Goal: Use online tool/utility

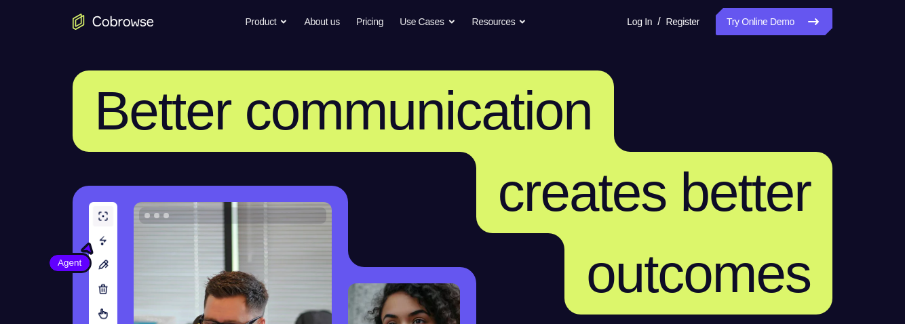
click at [775, 28] on link "Try Online Demo" at bounding box center [774, 21] width 117 height 27
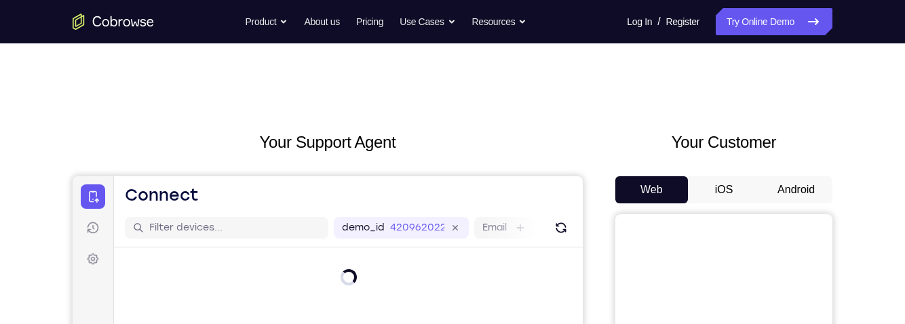
click at [791, 193] on button "Android" at bounding box center [796, 189] width 73 height 27
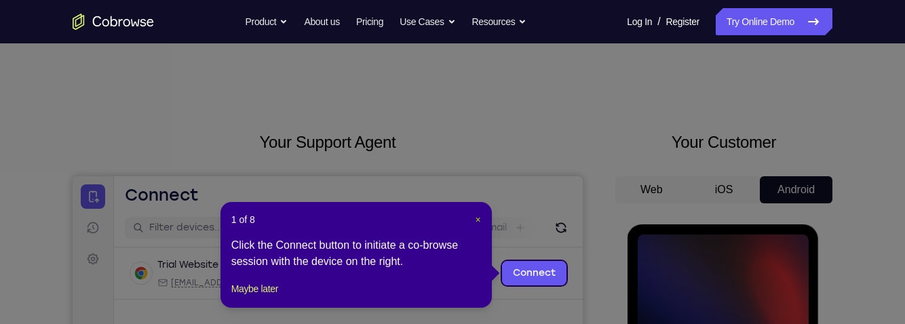
click at [479, 218] on span "×" at bounding box center [478, 219] width 5 height 11
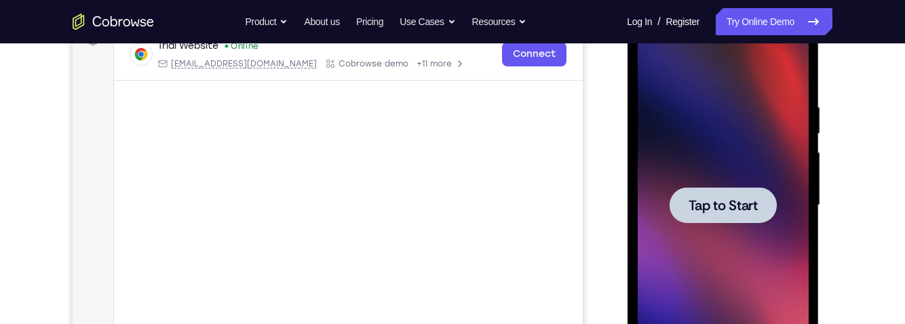
scroll to position [221, 0]
click at [728, 200] on span "Tap to Start" at bounding box center [722, 204] width 69 height 14
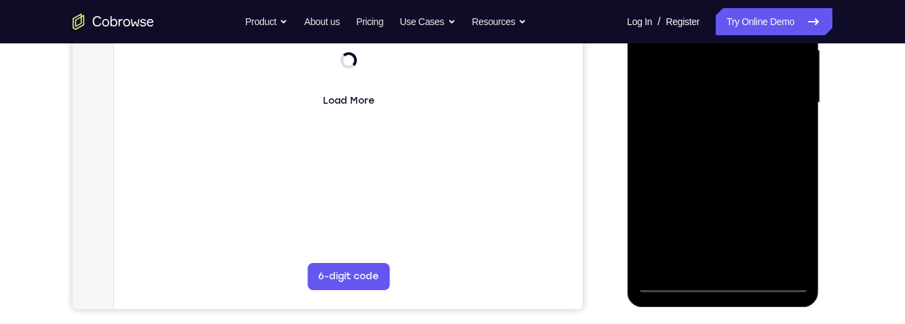
scroll to position [343, 0]
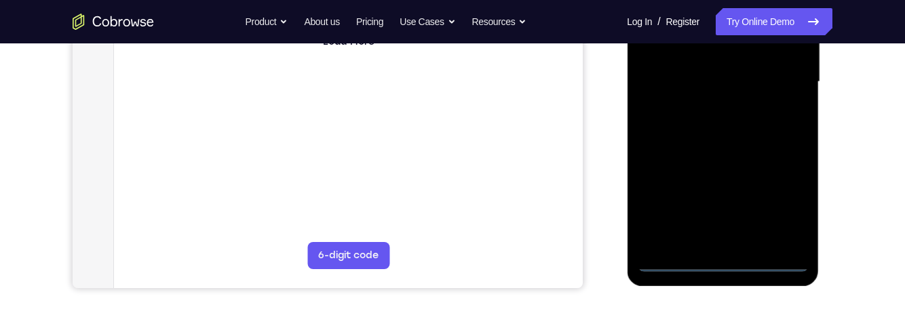
click at [725, 258] on div at bounding box center [722, 82] width 171 height 380
click at [784, 200] on div at bounding box center [722, 82] width 171 height 380
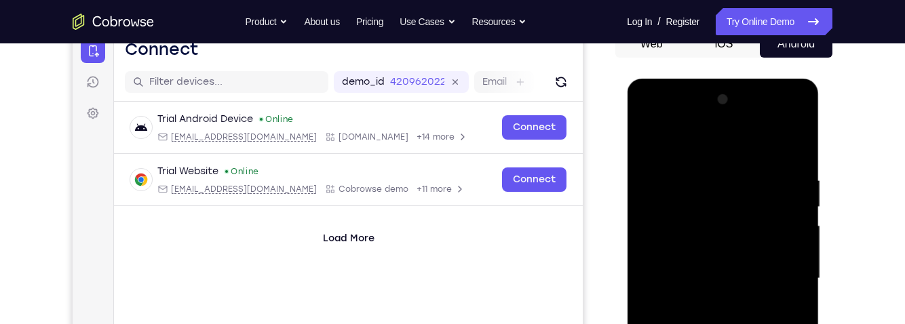
scroll to position [140, 0]
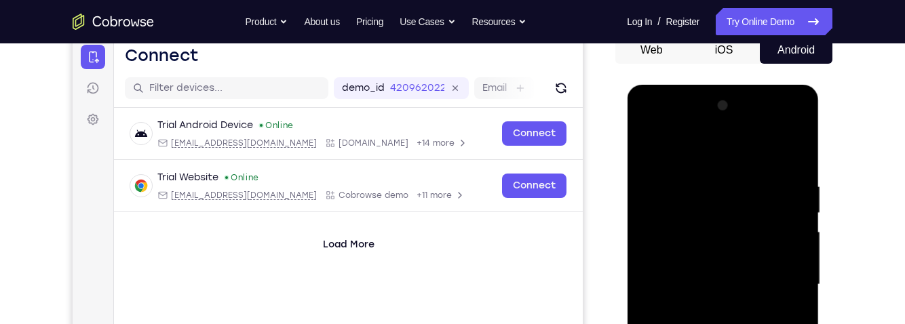
click at [667, 128] on div at bounding box center [722, 285] width 171 height 380
click at [782, 282] on div at bounding box center [722, 285] width 171 height 380
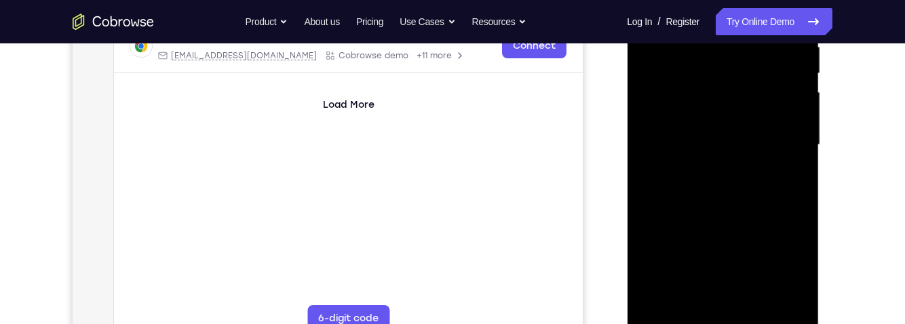
scroll to position [305, 0]
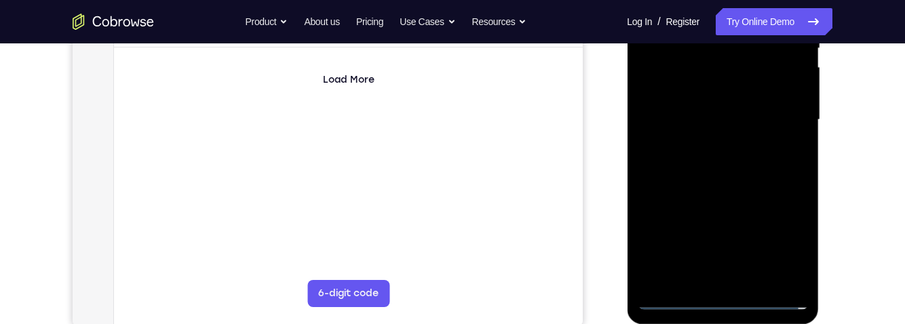
click at [704, 276] on div at bounding box center [722, 120] width 171 height 380
click at [733, 186] on div at bounding box center [722, 120] width 171 height 380
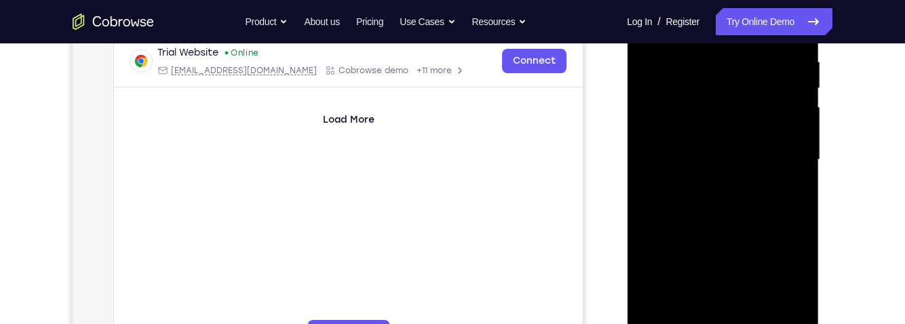
scroll to position [247, 0]
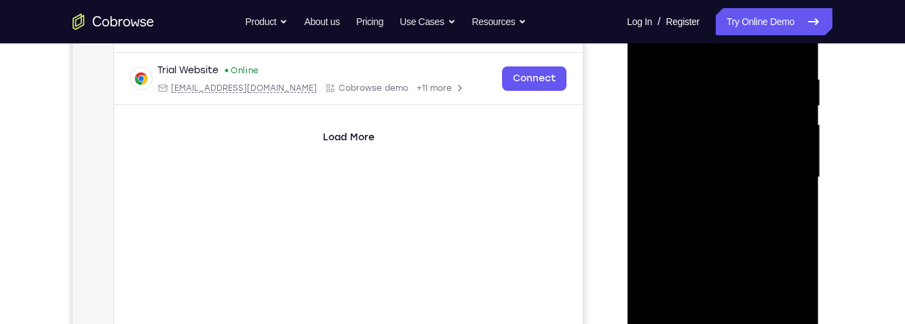
click at [758, 165] on div at bounding box center [722, 178] width 171 height 380
click at [750, 166] on div at bounding box center [722, 178] width 171 height 380
click at [697, 166] on div at bounding box center [722, 178] width 171 height 380
click at [722, 182] on div at bounding box center [722, 178] width 171 height 380
click at [715, 204] on div at bounding box center [722, 178] width 171 height 380
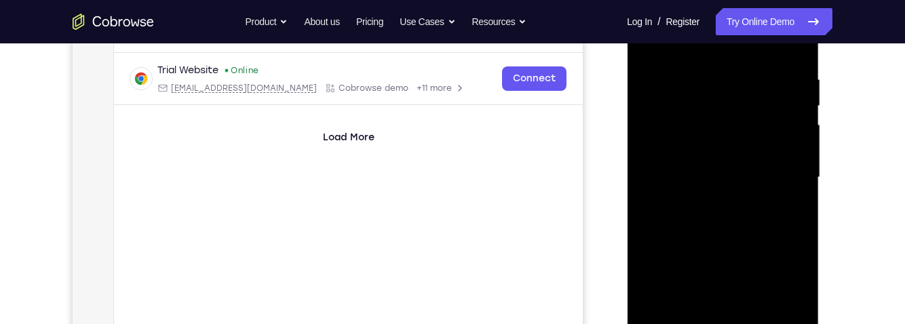
click at [789, 159] on div at bounding box center [722, 178] width 171 height 380
click at [664, 156] on div at bounding box center [722, 178] width 171 height 380
click at [663, 157] on div at bounding box center [722, 178] width 171 height 380
click at [717, 180] on div at bounding box center [722, 178] width 171 height 380
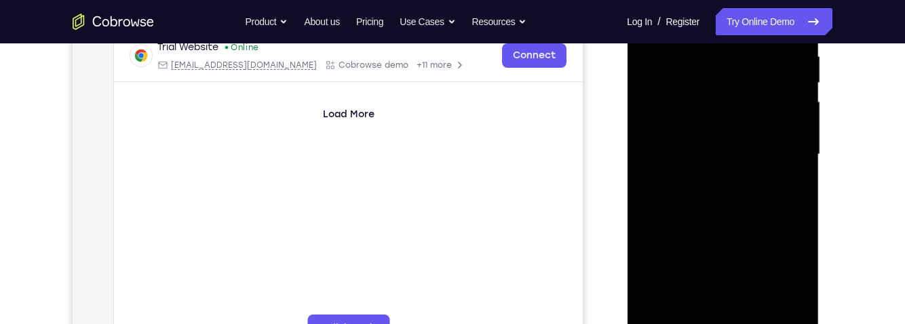
scroll to position [265, 0]
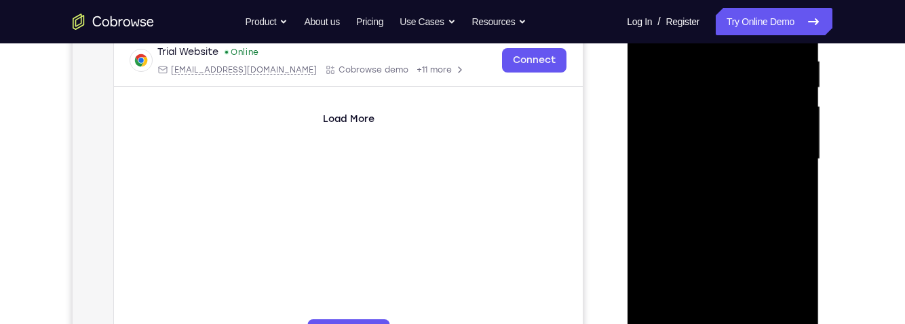
click at [748, 309] on div at bounding box center [722, 159] width 171 height 380
click at [773, 118] on div at bounding box center [722, 159] width 171 height 380
click at [664, 104] on div at bounding box center [722, 159] width 171 height 380
click at [674, 94] on div at bounding box center [722, 159] width 171 height 380
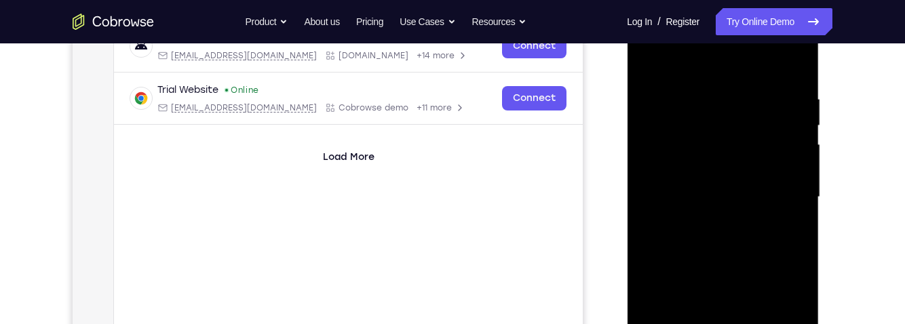
scroll to position [225, 0]
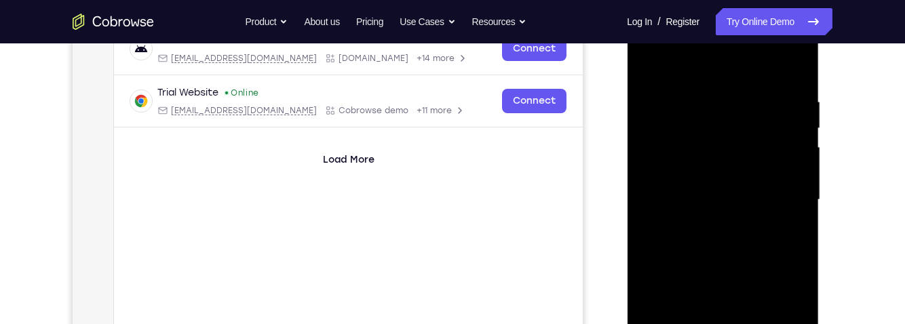
click at [792, 83] on div at bounding box center [722, 200] width 171 height 380
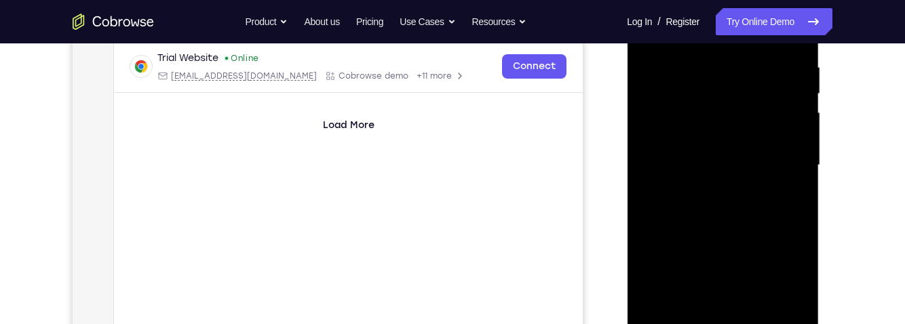
scroll to position [218, 0]
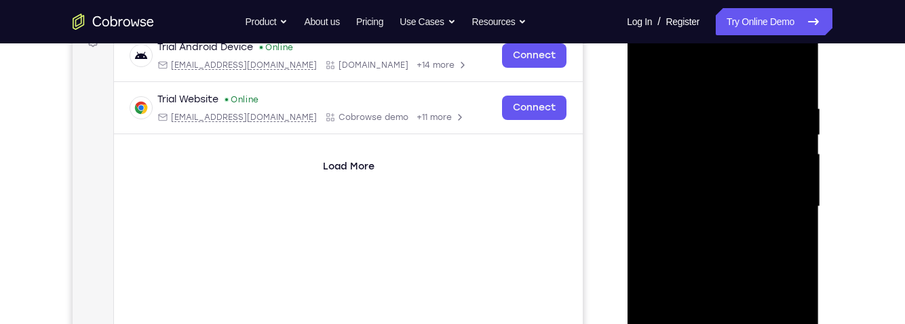
click at [702, 106] on div at bounding box center [722, 207] width 171 height 380
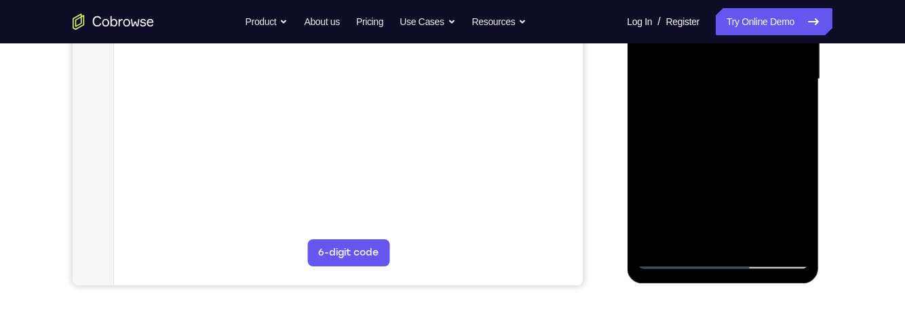
scroll to position [351, 0]
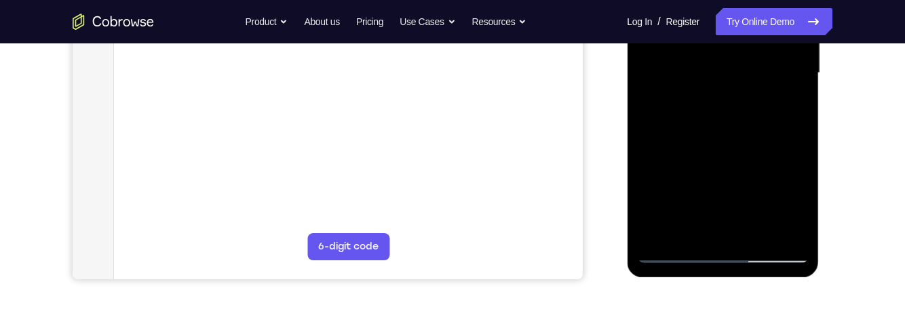
click at [794, 140] on div at bounding box center [722, 73] width 171 height 380
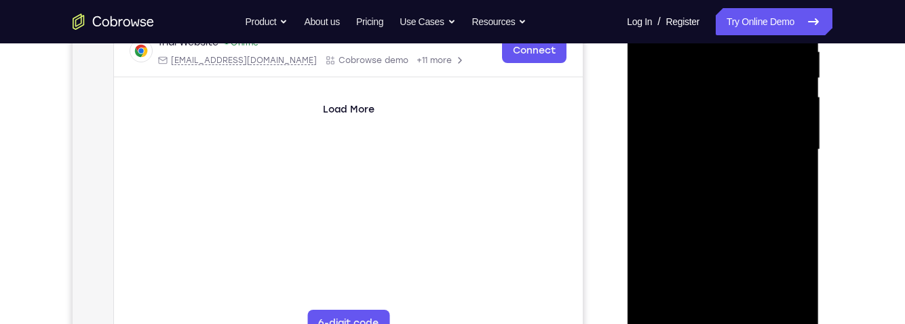
scroll to position [321, 0]
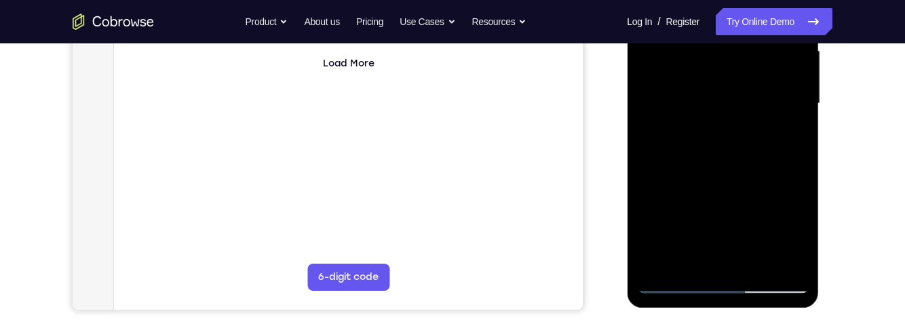
click at [790, 140] on div at bounding box center [722, 104] width 171 height 380
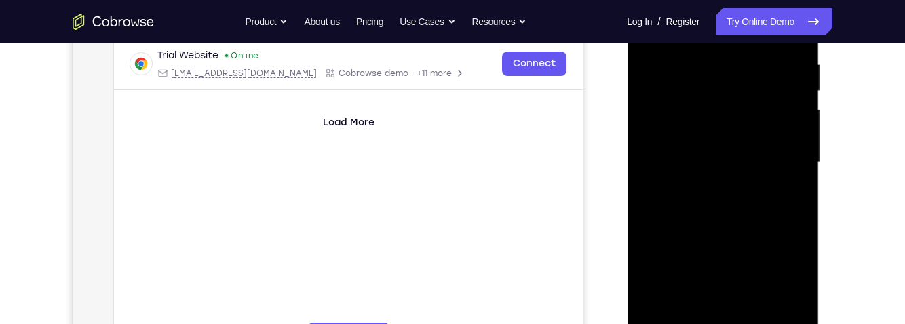
scroll to position [256, 0]
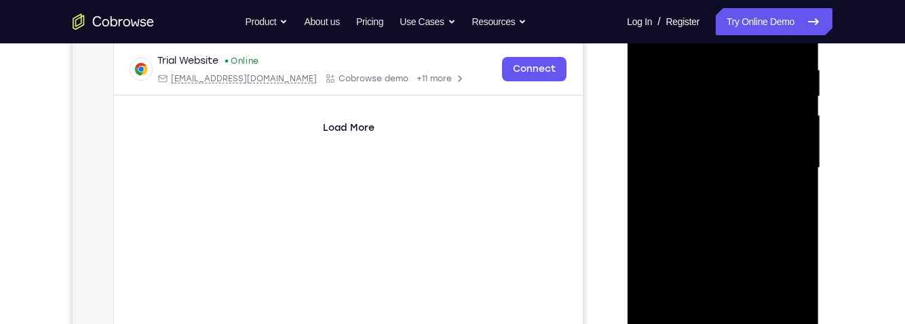
click at [797, 149] on div at bounding box center [722, 168] width 171 height 380
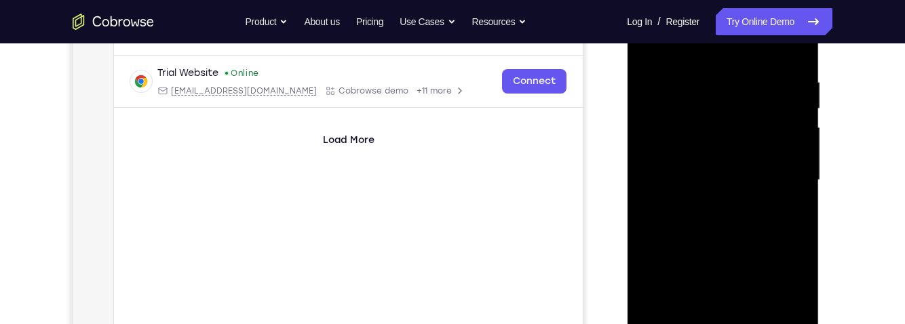
scroll to position [229, 0]
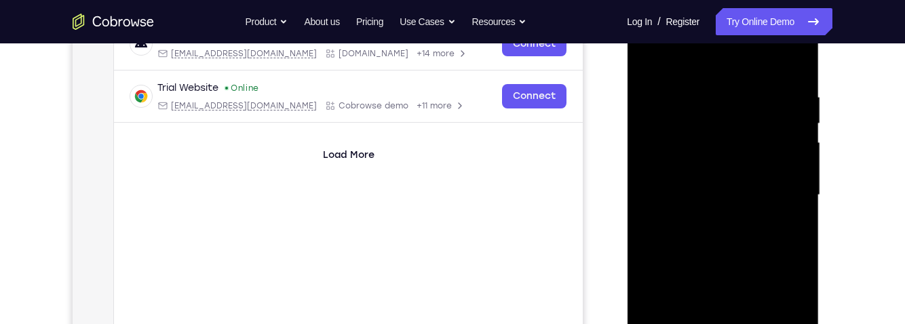
click at [798, 153] on div at bounding box center [722, 195] width 171 height 380
click at [794, 155] on div at bounding box center [722, 195] width 171 height 380
click at [791, 62] on div at bounding box center [722, 195] width 171 height 380
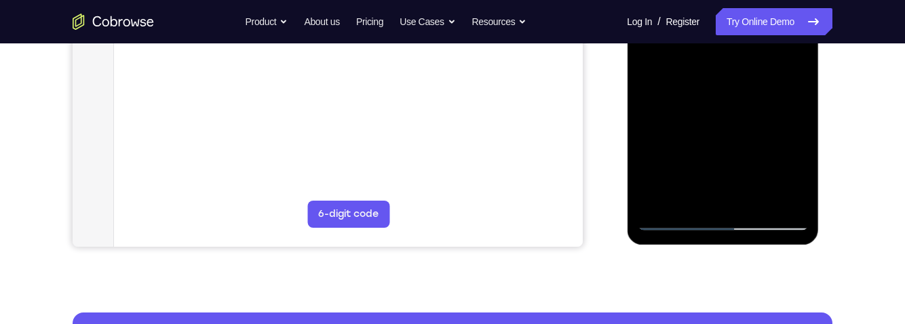
scroll to position [390, 0]
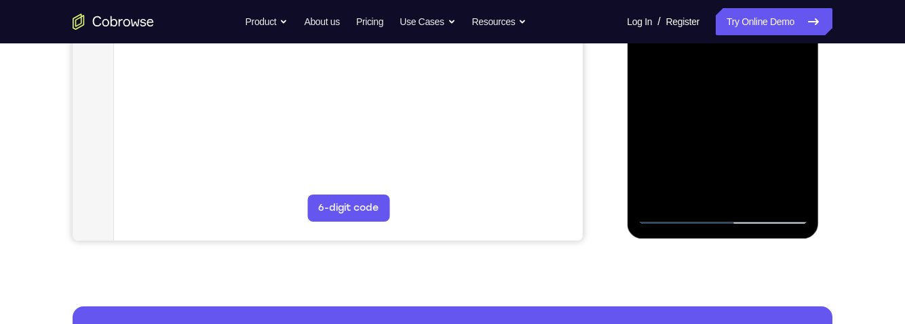
click at [690, 192] on div at bounding box center [722, 35] width 171 height 380
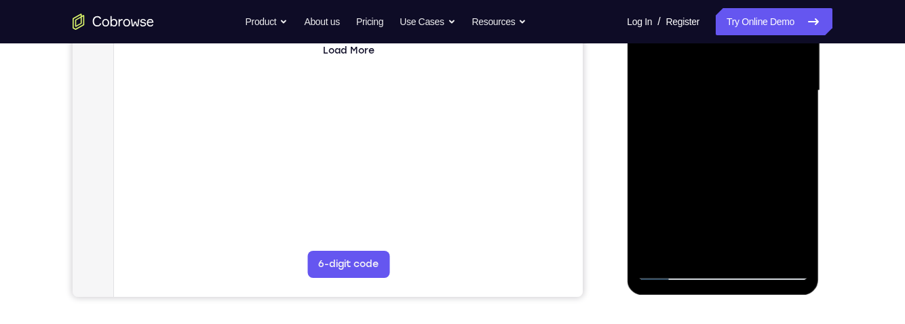
scroll to position [331, 0]
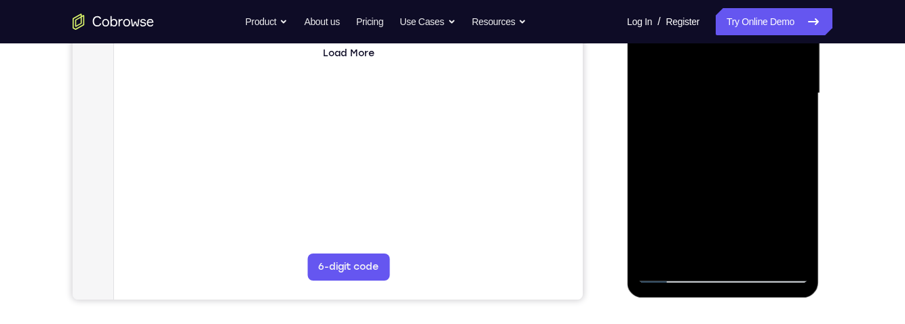
click at [731, 185] on div at bounding box center [722, 94] width 171 height 380
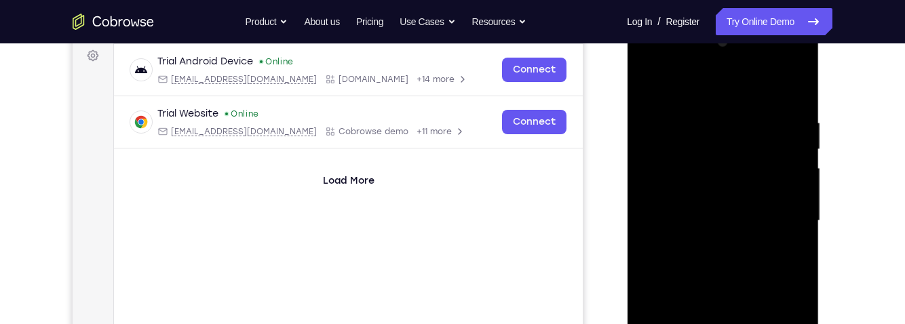
scroll to position [202, 0]
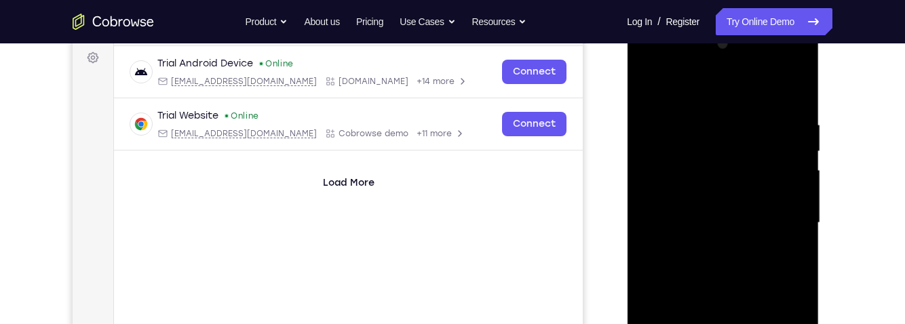
click at [652, 81] on div at bounding box center [722, 223] width 171 height 380
click at [733, 119] on div at bounding box center [722, 223] width 171 height 380
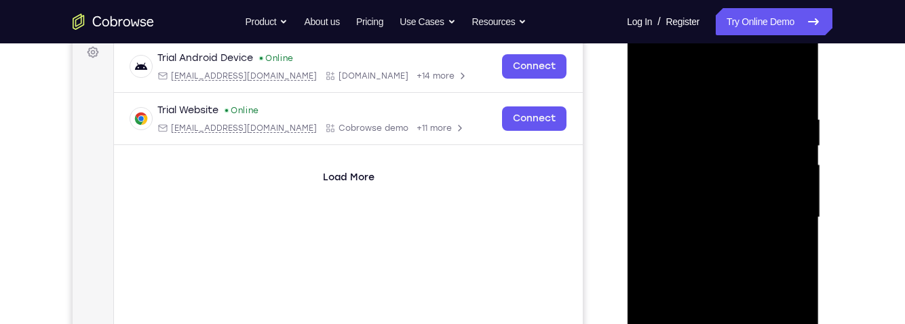
scroll to position [206, 0]
click at [643, 83] on div at bounding box center [722, 218] width 171 height 380
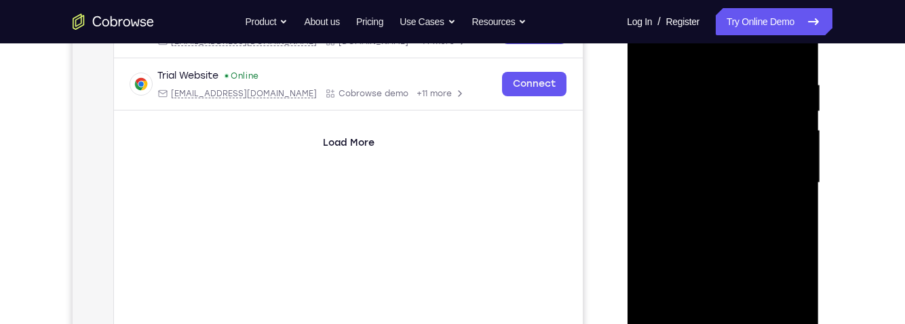
scroll to position [241, 0]
click at [652, 49] on div at bounding box center [722, 184] width 171 height 380
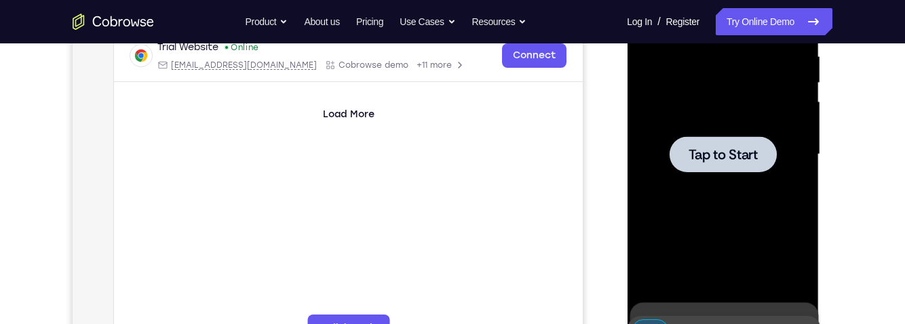
scroll to position [268, 0]
